Goal: Transaction & Acquisition: Download file/media

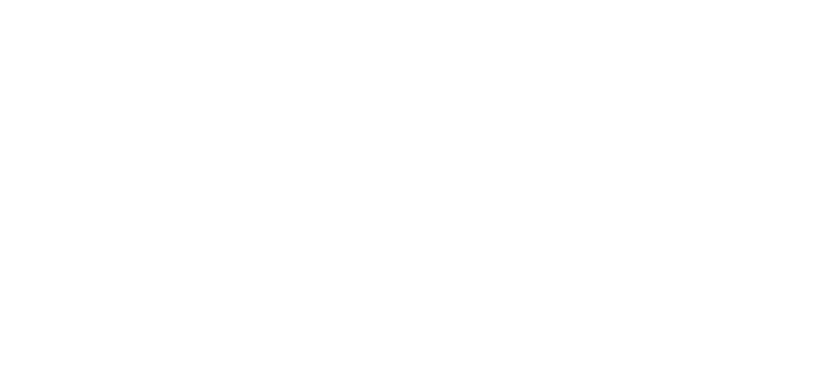
click at [364, 0] on html at bounding box center [420, 0] width 840 height 0
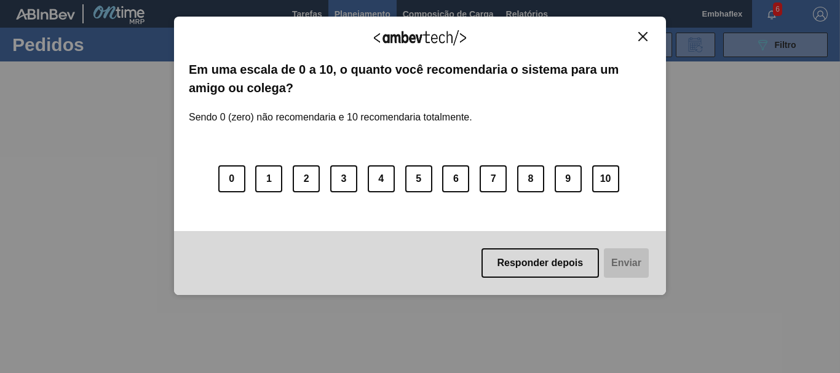
click at [640, 33] on img "Close" at bounding box center [642, 36] width 9 height 9
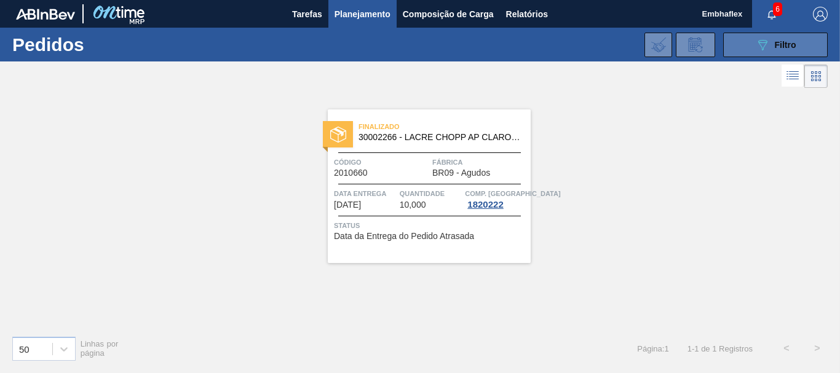
click at [766, 48] on icon "089F7B8B-B2A5-4AFE-B5C0-19BA573D28AC" at bounding box center [762, 45] width 15 height 15
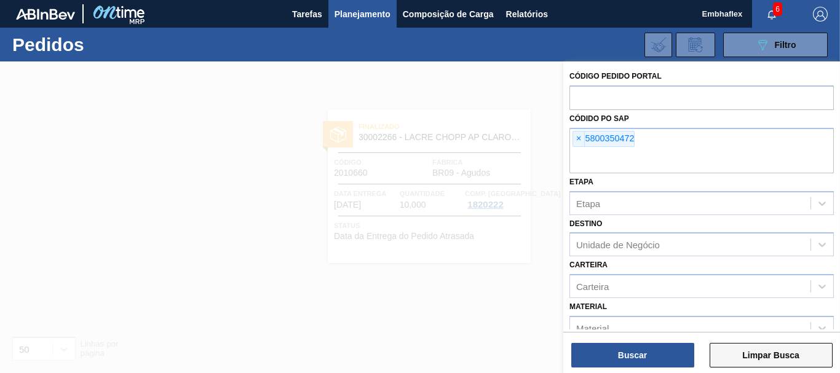
click at [774, 352] on button "Limpar Busca" at bounding box center [771, 355] width 123 height 25
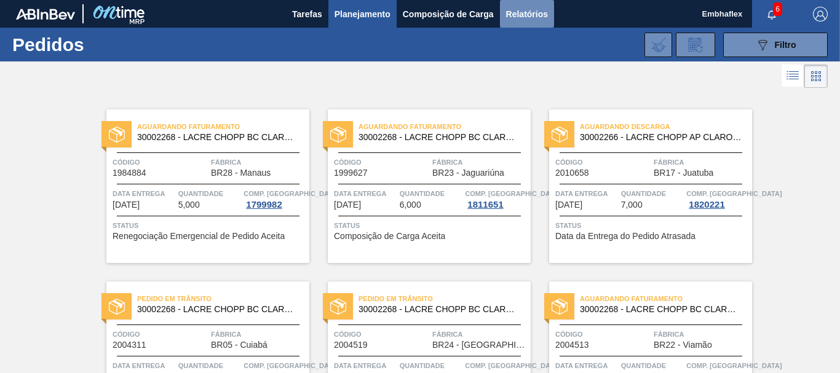
click at [528, 16] on span "Relatórios" at bounding box center [527, 14] width 42 height 15
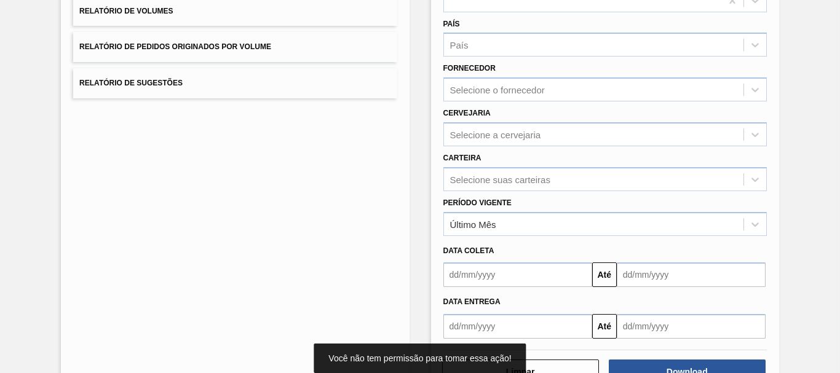
scroll to position [196, 0]
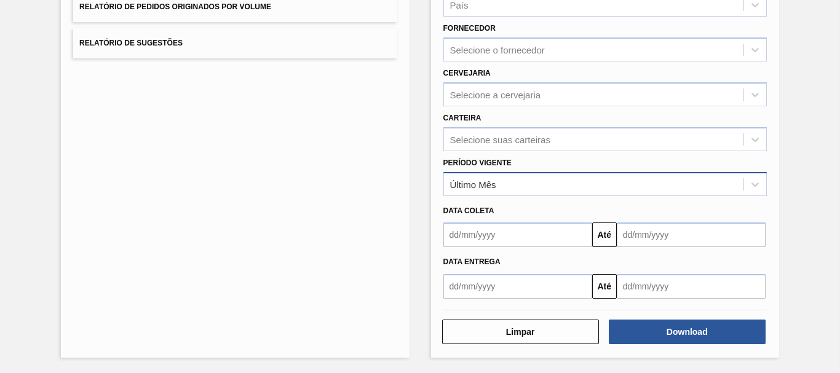
click at [679, 185] on div "Último Mês" at bounding box center [594, 184] width 300 height 18
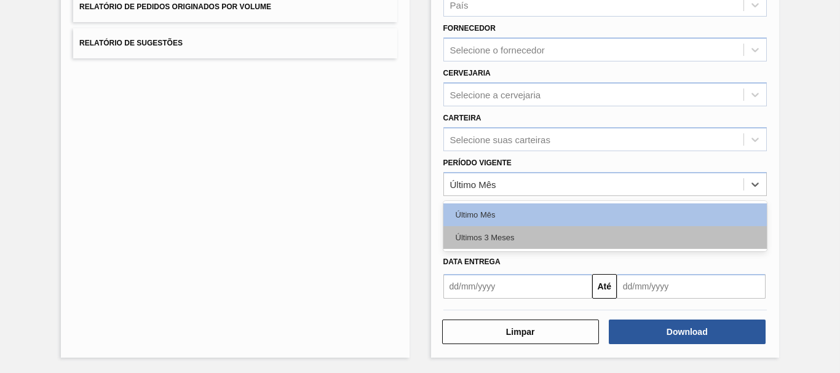
click at [562, 244] on div "Últimos 3 Meses" at bounding box center [605, 237] width 324 height 23
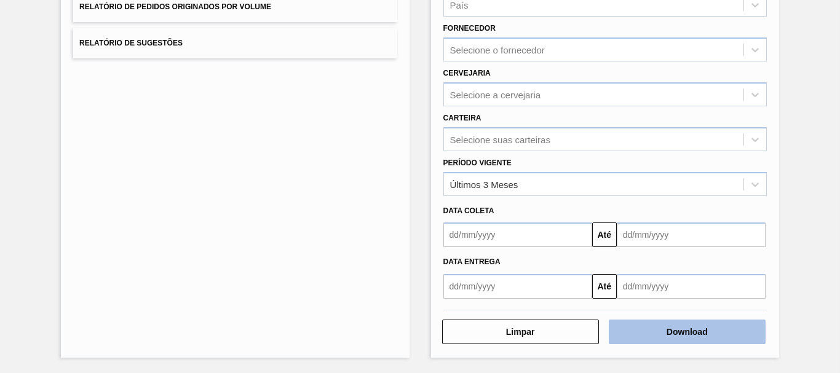
click at [637, 330] on button "Download" at bounding box center [687, 332] width 157 height 25
